Goal: Use online tool/utility: Use online tool/utility

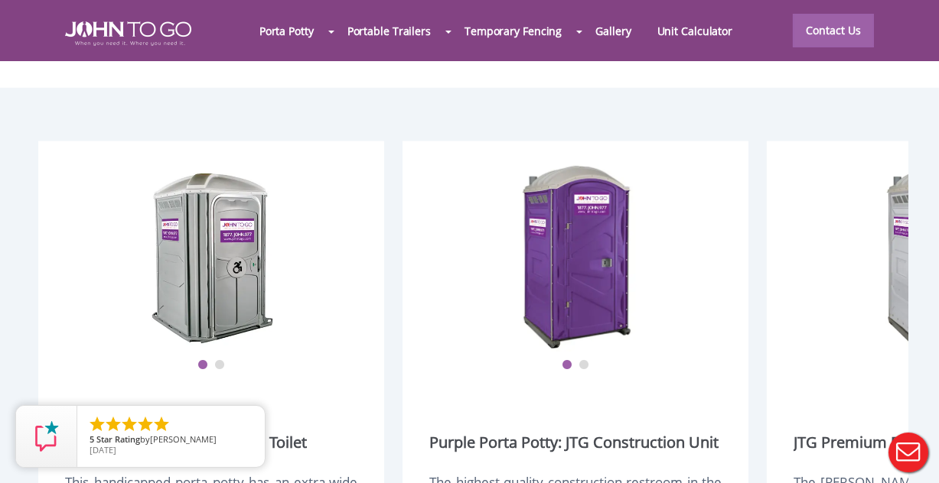
click at [606, 24] on div at bounding box center [469, 241] width 939 height 483
click at [609, 34] on link "Gallery" at bounding box center [612, 30] width 61 height 33
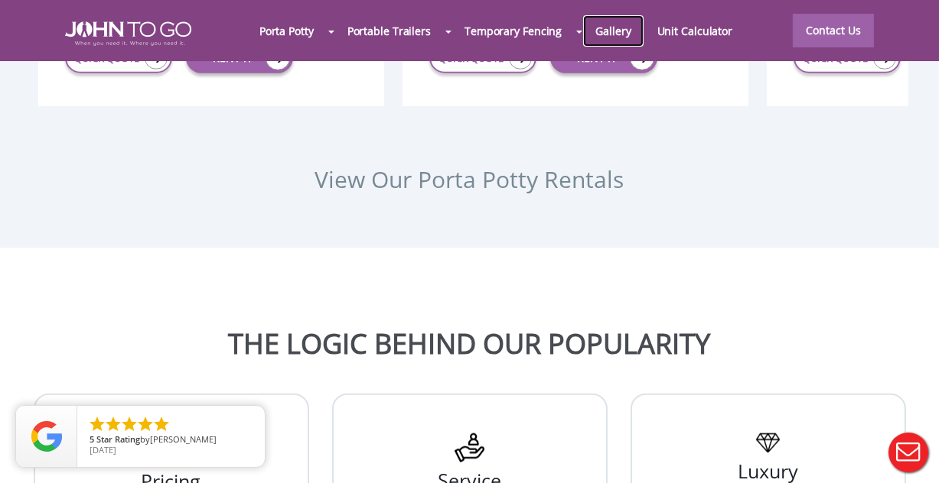
scroll to position [2370, 0]
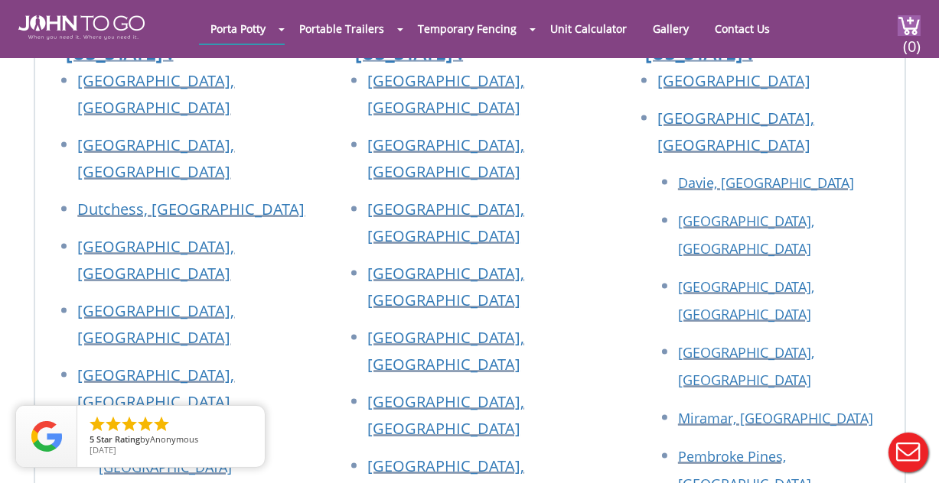
scroll to position [3290, 0]
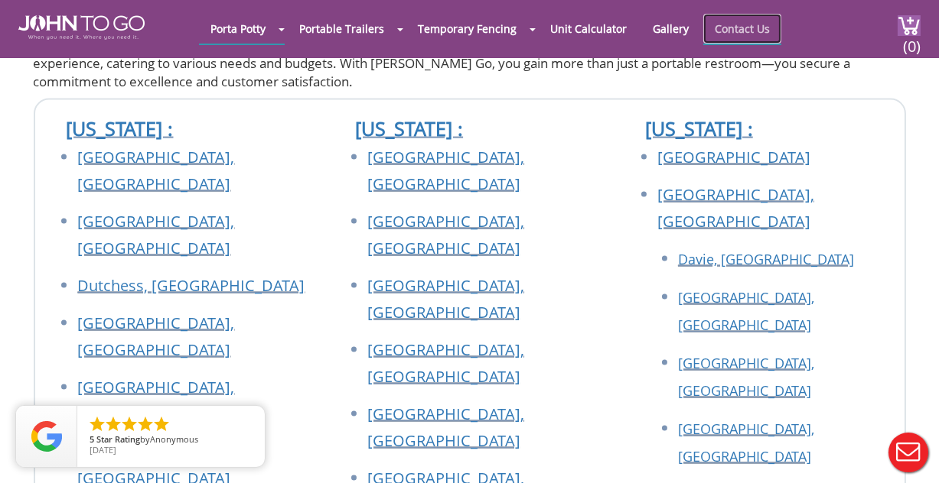
click at [781, 34] on link "Contact Us" at bounding box center [742, 29] width 78 height 30
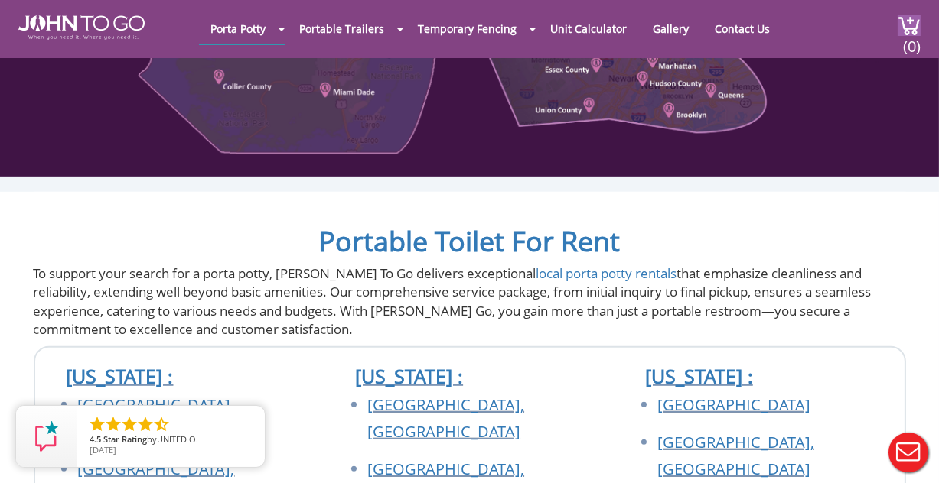
scroll to position [603, 0]
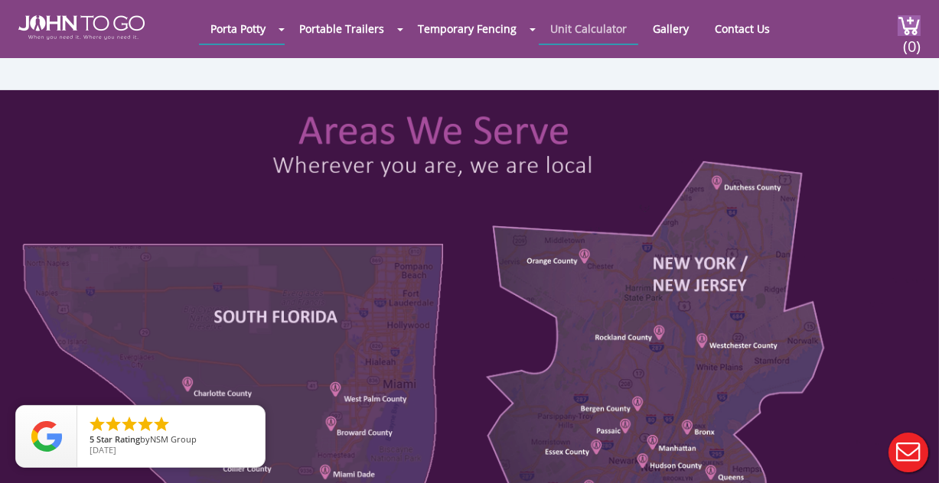
click at [613, 37] on link "Unit Calculator" at bounding box center [587, 29] width 99 height 30
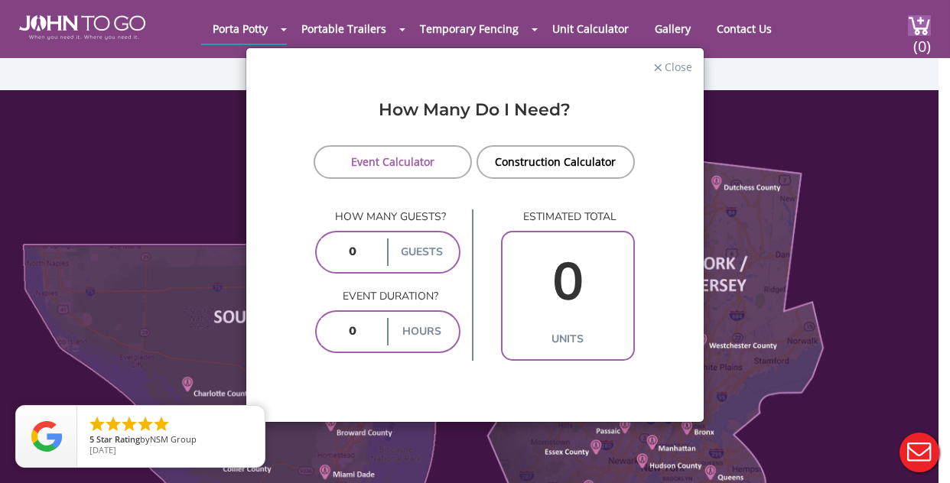
click at [367, 266] on input "number" at bounding box center [352, 253] width 63 height 28
type input "10"
click at [353, 346] on input "number" at bounding box center [352, 332] width 63 height 28
type input "1"
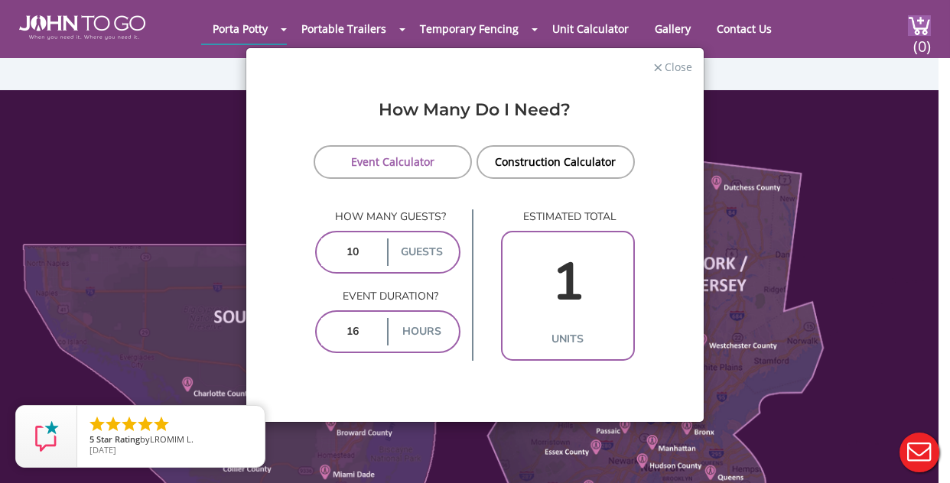
type input "10"
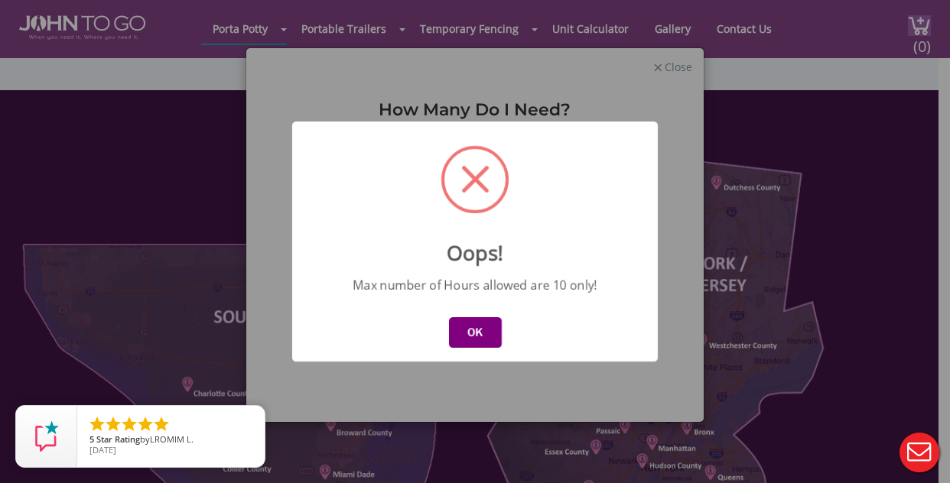
click at [466, 340] on button "OK" at bounding box center [475, 332] width 53 height 31
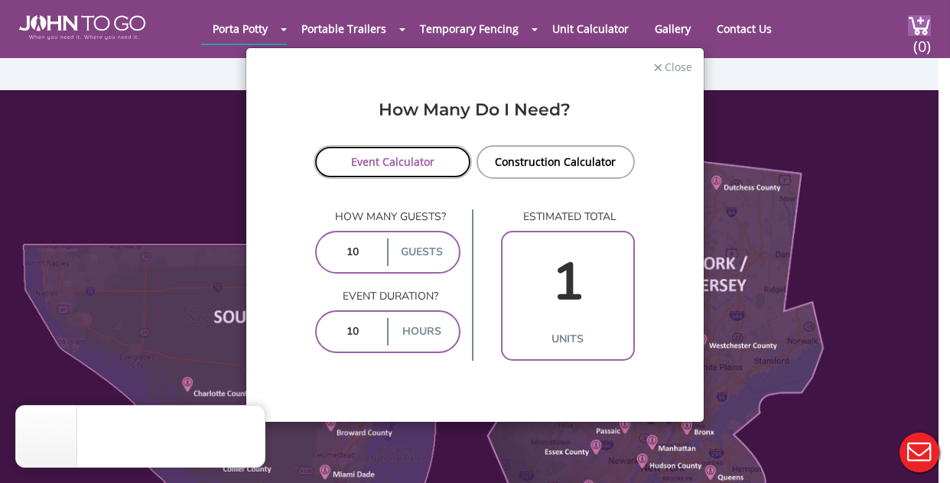
click at [378, 161] on link "Event Calculator" at bounding box center [393, 162] width 158 height 34
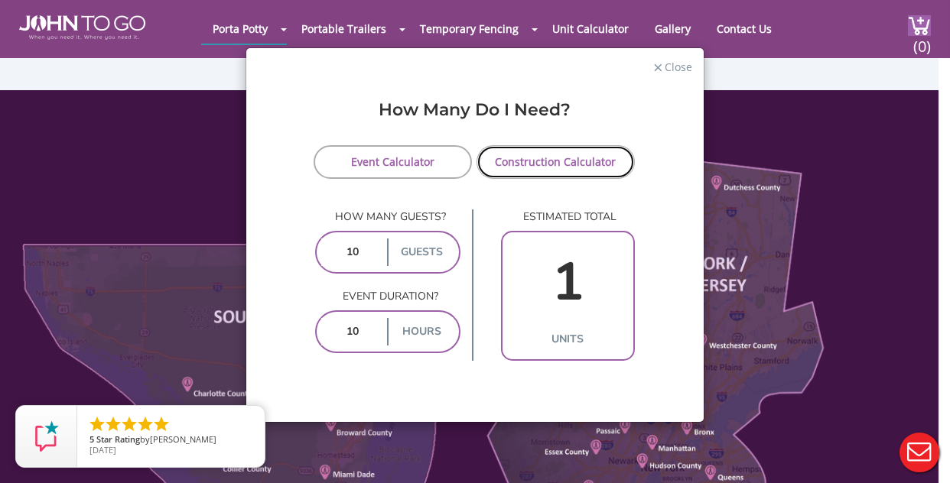
click at [544, 171] on link "Construction Calculator" at bounding box center [556, 162] width 158 height 34
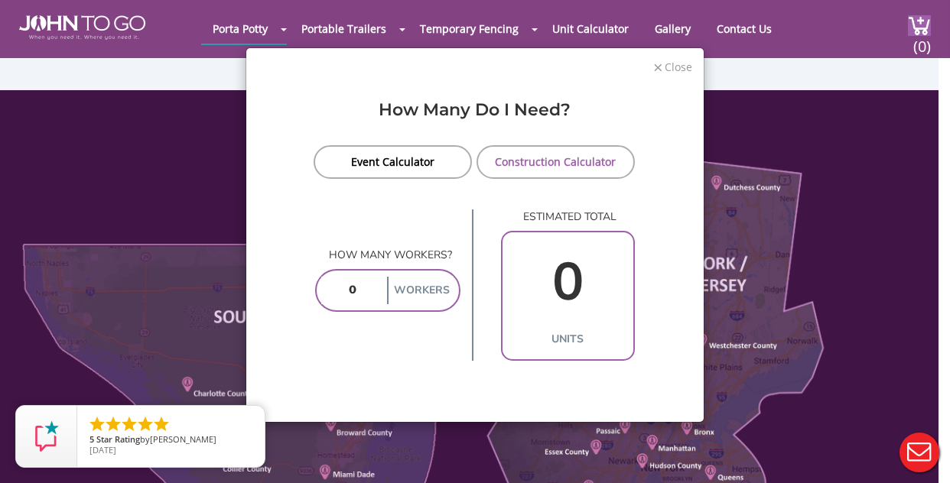
click at [669, 68] on span "Close" at bounding box center [677, 65] width 29 height 15
